Goal: Check status: Check status

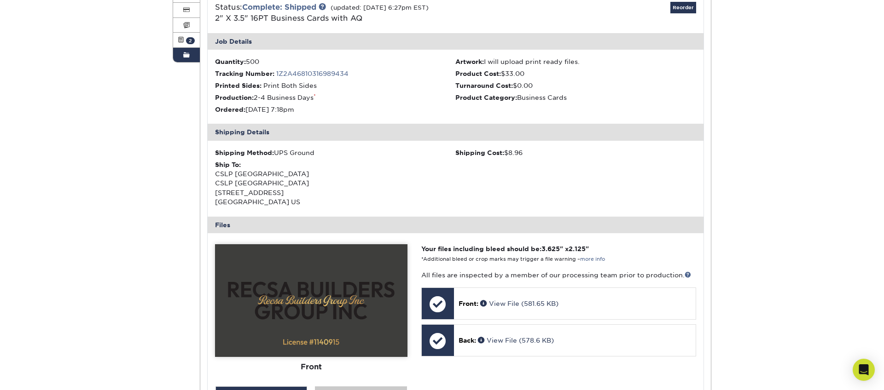
click at [182, 58] on link "Order History" at bounding box center [186, 55] width 27 height 14
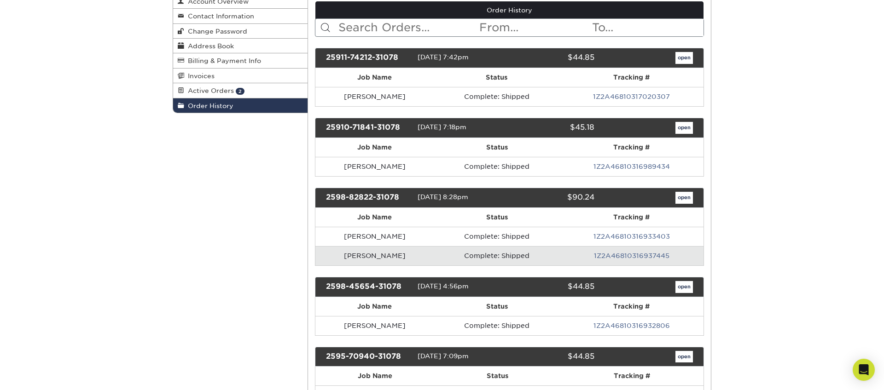
scroll to position [117, 0]
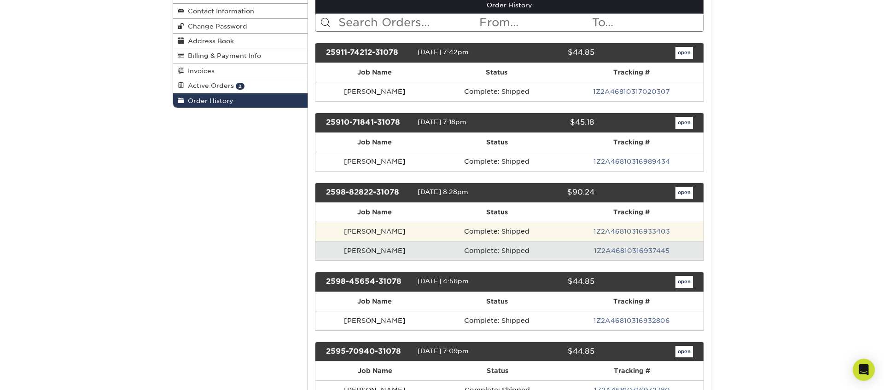
click at [650, 236] on td "1Z2A46810316933403" at bounding box center [631, 231] width 144 height 19
click at [640, 232] on link "1Z2A46810316933403" at bounding box center [631, 231] width 76 height 7
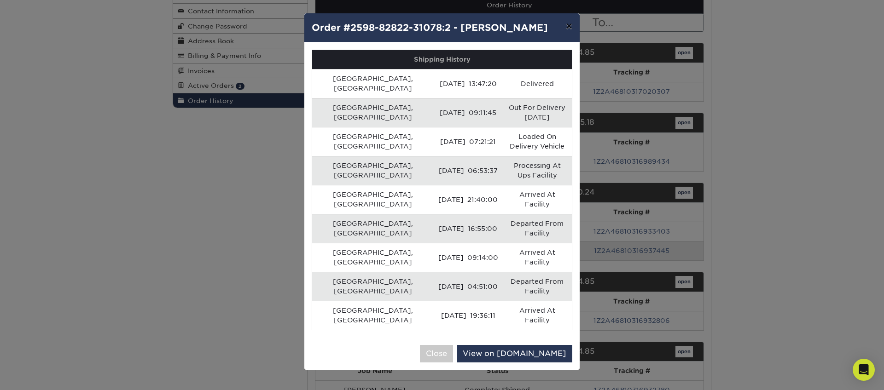
drag, startPoint x: 564, startPoint y: 25, endPoint x: 600, endPoint y: 72, distance: 59.8
click at [564, 25] on button "×" at bounding box center [568, 26] width 21 height 26
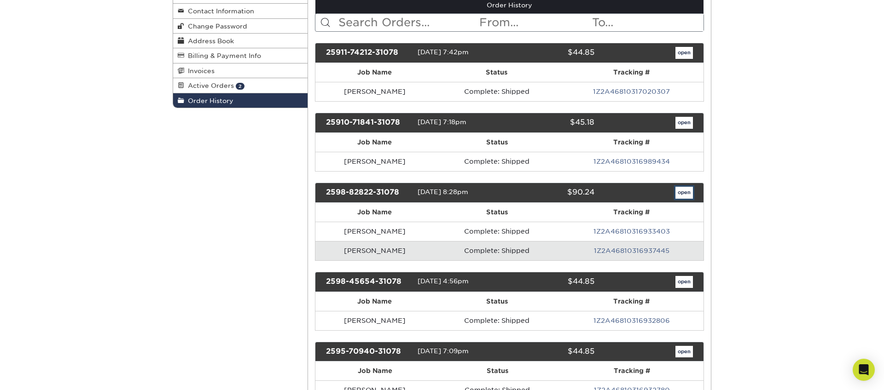
click at [687, 191] on link "open" at bounding box center [683, 193] width 17 height 12
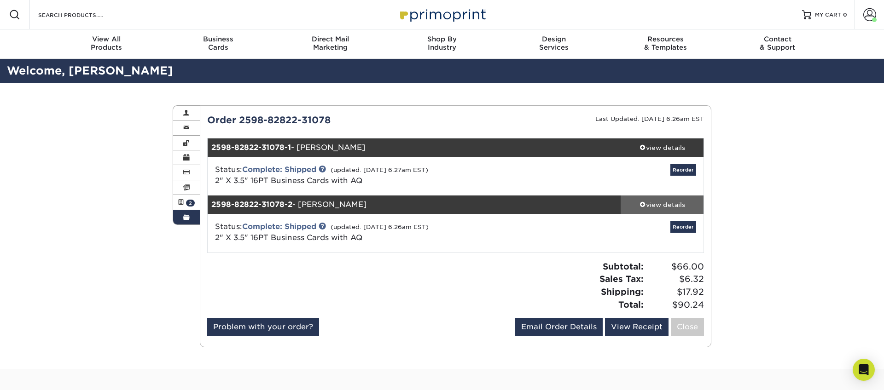
drag, startPoint x: 670, startPoint y: 207, endPoint x: 658, endPoint y: 208, distance: 12.5
click at [670, 207] on div "view details" at bounding box center [662, 204] width 83 height 9
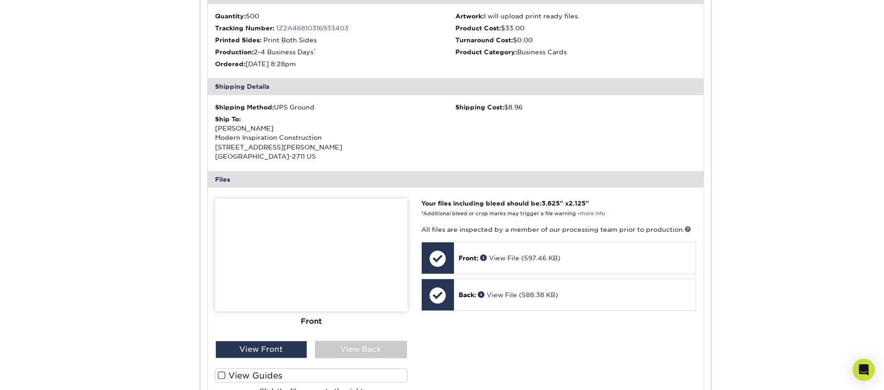
scroll to position [266, 0]
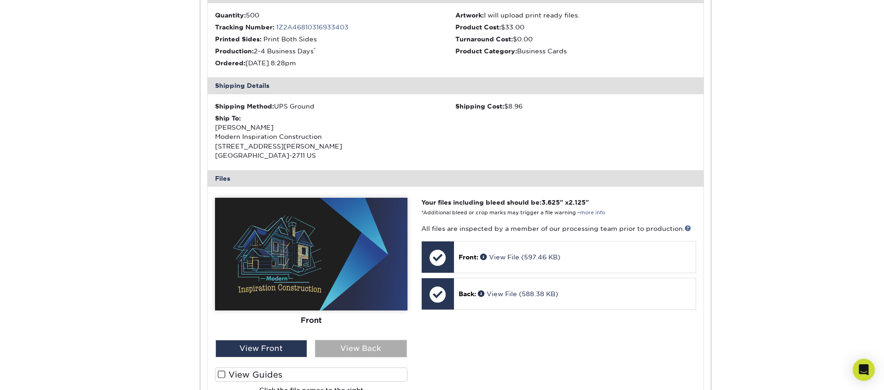
click at [345, 347] on div "View Back" at bounding box center [361, 348] width 92 height 17
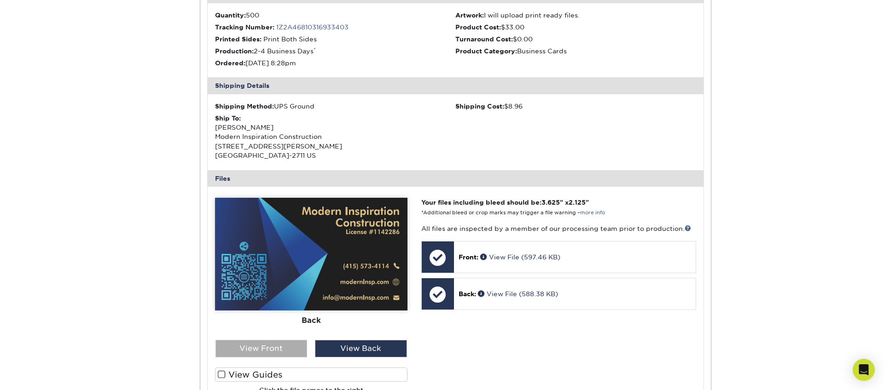
click at [266, 343] on div "View Front" at bounding box center [261, 348] width 92 height 17
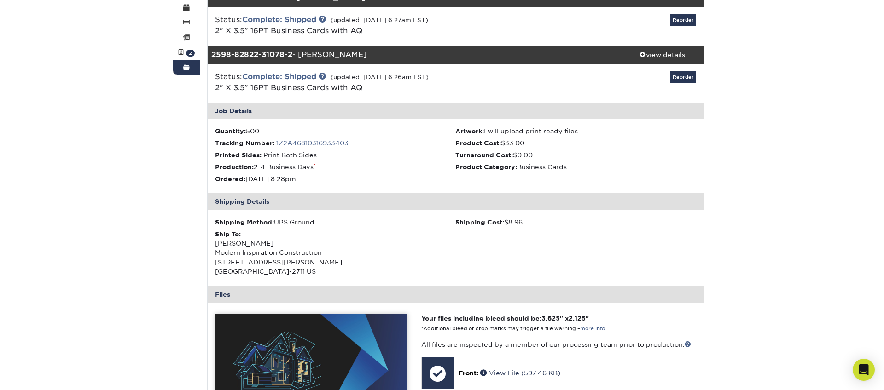
scroll to position [72, 0]
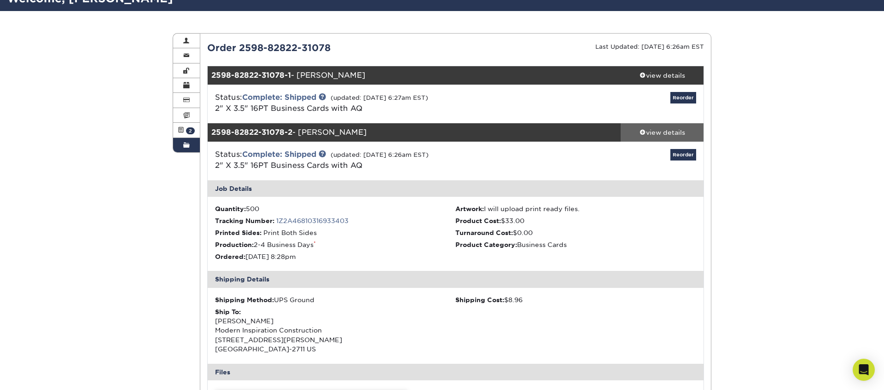
click at [653, 133] on div "view details" at bounding box center [662, 132] width 83 height 9
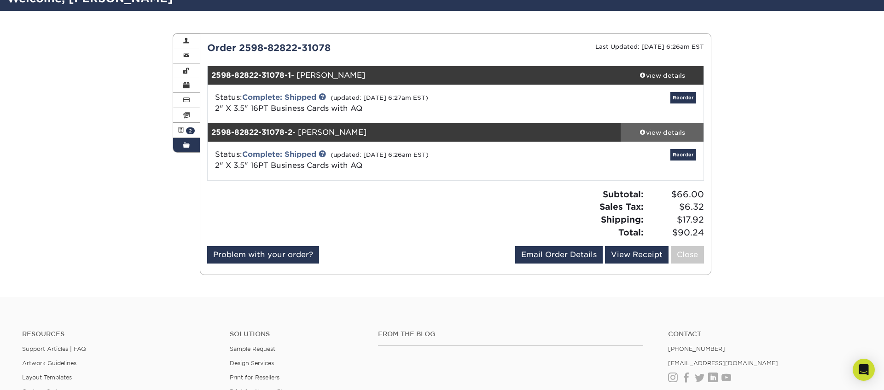
click at [650, 130] on div "view details" at bounding box center [662, 132] width 83 height 9
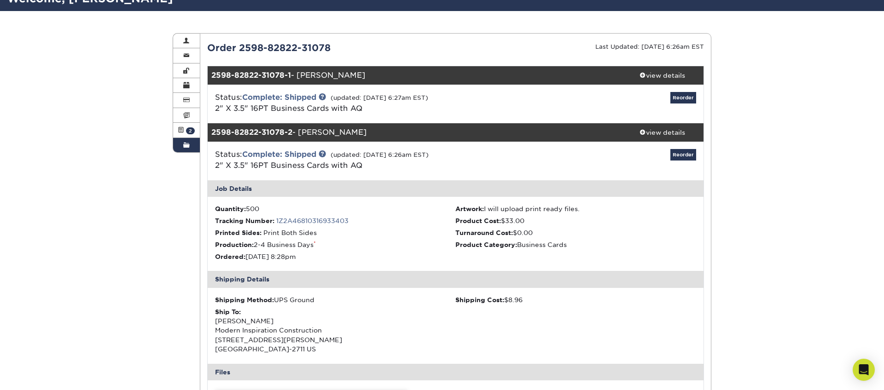
click at [327, 221] on link "1Z2A46810316933403" at bounding box center [312, 220] width 72 height 7
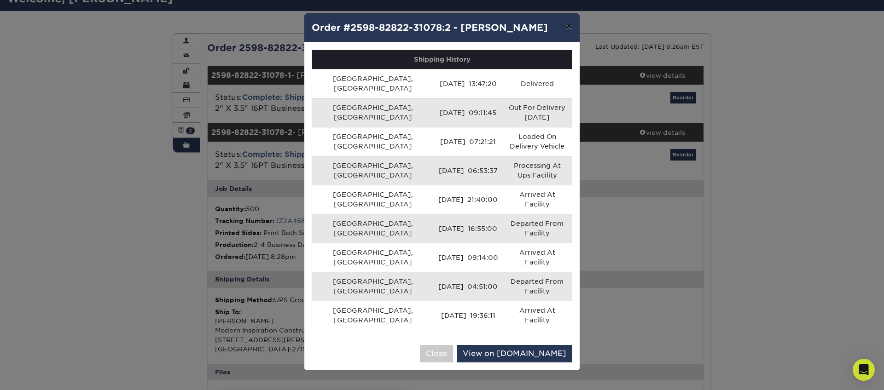
click at [568, 26] on button "×" at bounding box center [568, 26] width 21 height 26
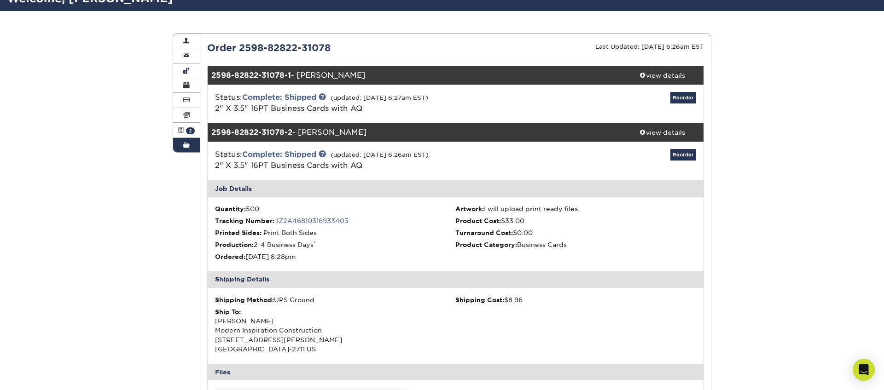
drag, startPoint x: 191, startPoint y: 145, endPoint x: 205, endPoint y: 139, distance: 15.5
click at [191, 145] on link "Order History" at bounding box center [186, 145] width 27 height 14
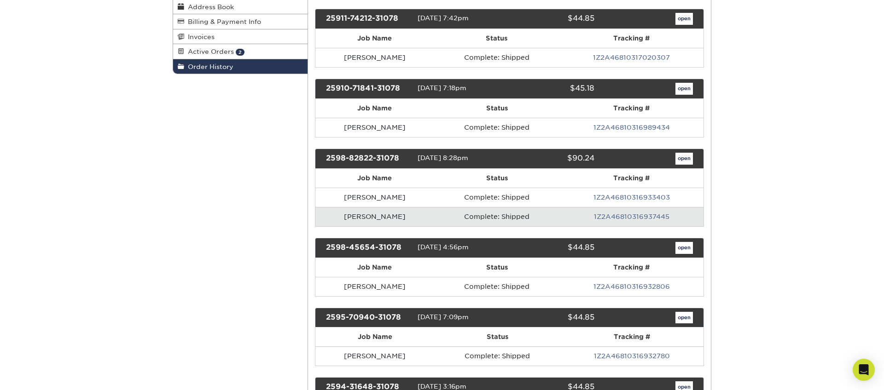
scroll to position [154, 0]
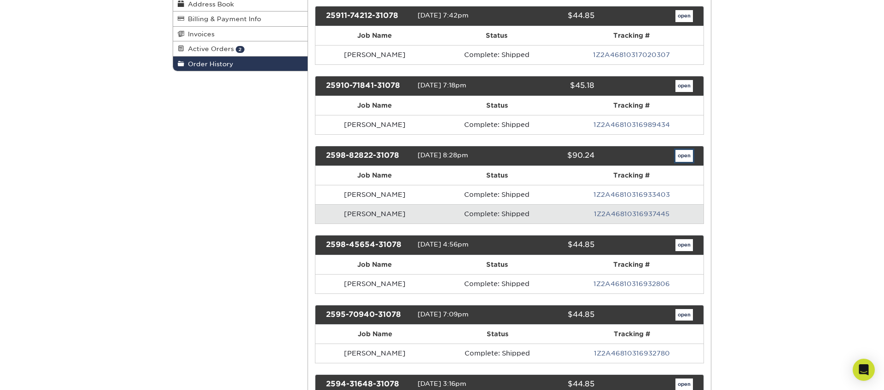
click at [686, 154] on link "open" at bounding box center [683, 156] width 17 height 12
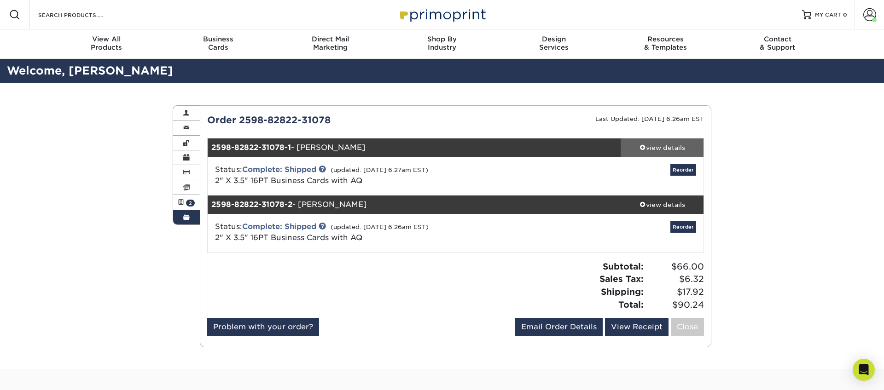
click at [672, 149] on div "view details" at bounding box center [662, 147] width 83 height 9
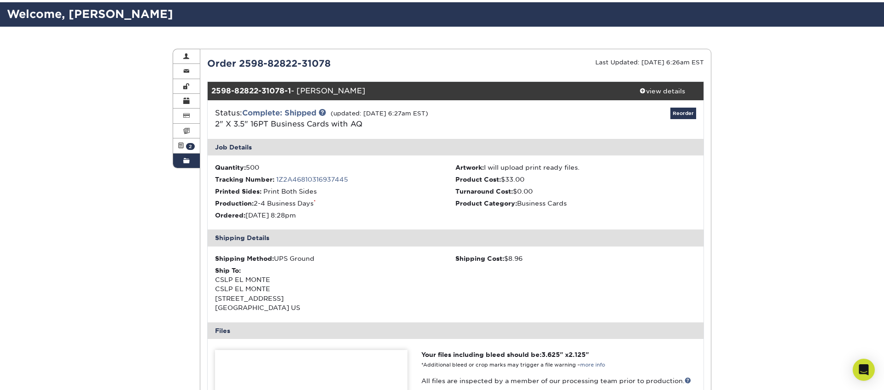
scroll to position [64, 0]
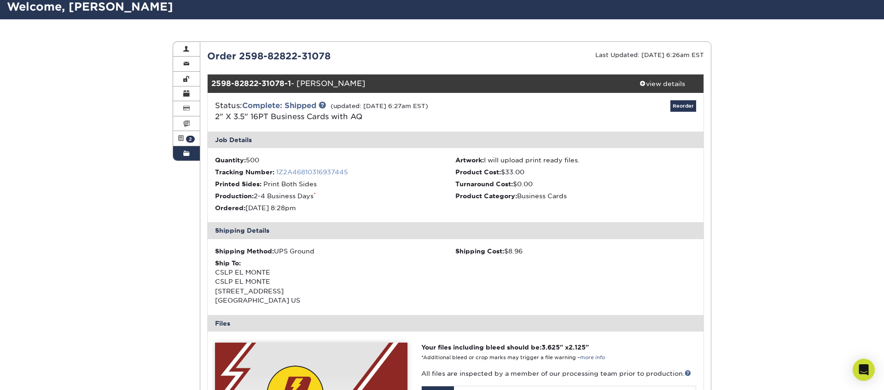
click at [317, 171] on link "1Z2A46810316937445" at bounding box center [312, 171] width 72 height 7
